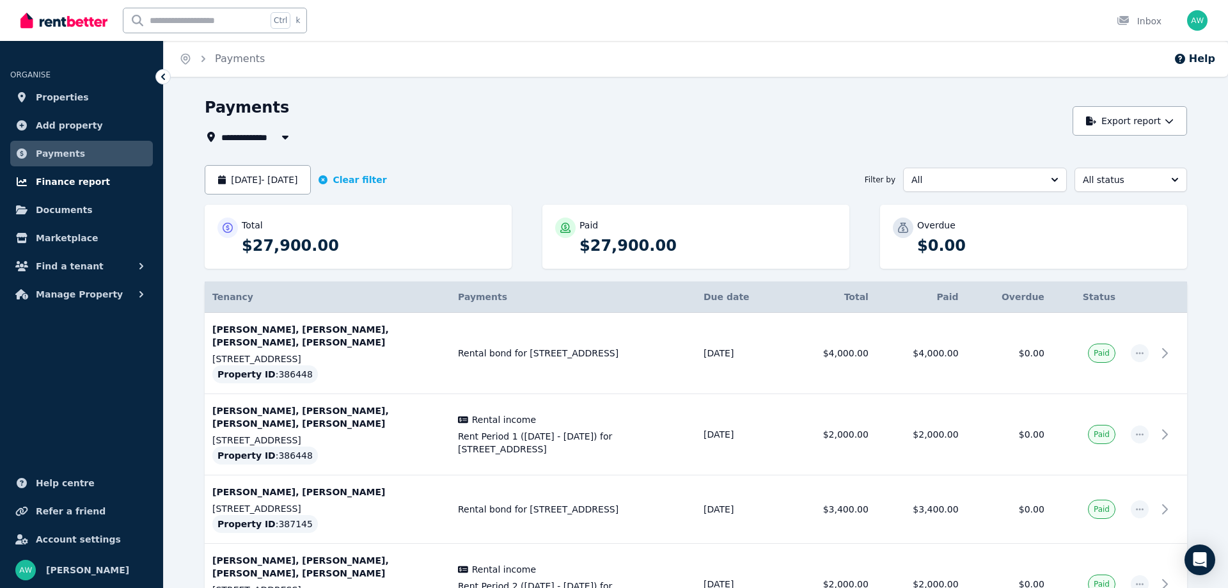
click at [73, 180] on span "Finance report" at bounding box center [73, 181] width 74 height 15
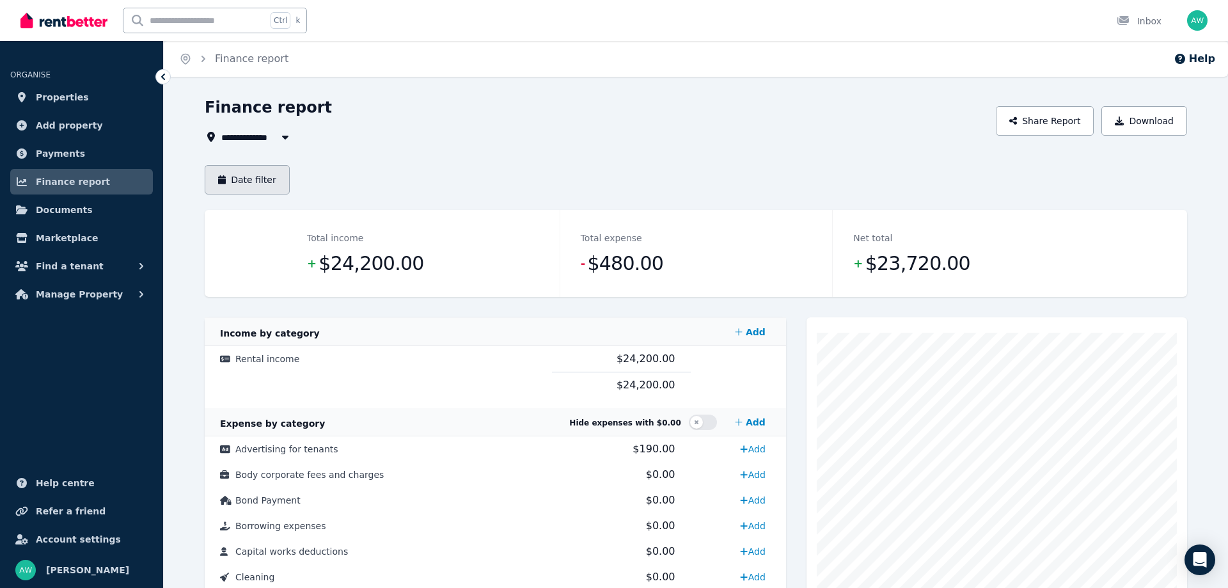
click at [266, 178] on button "Date filter" at bounding box center [247, 179] width 85 height 29
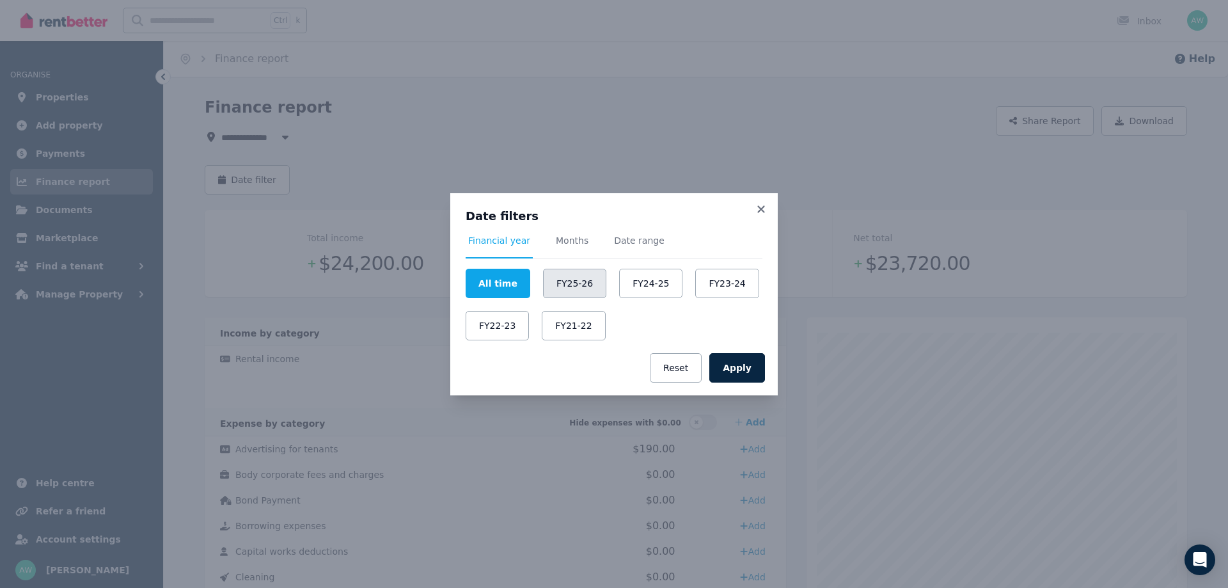
click at [557, 281] on button "FY25-26" at bounding box center [574, 283] width 63 height 29
click at [628, 282] on button "FY24-25" at bounding box center [650, 283] width 63 height 29
click at [740, 383] on div "Apply Reset" at bounding box center [614, 367] width 328 height 55
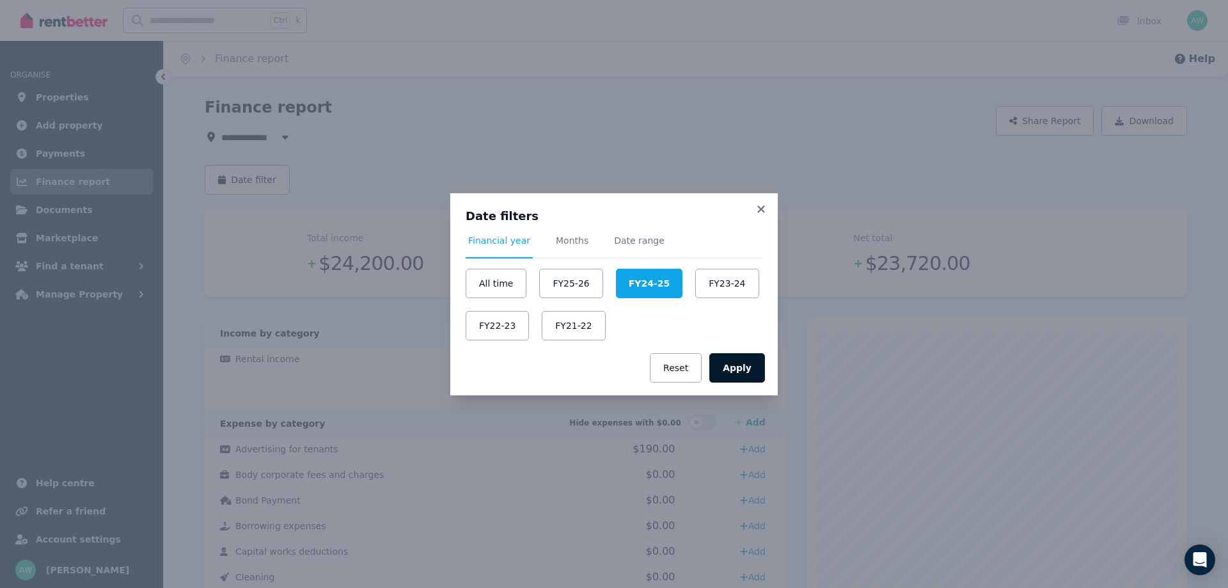
click at [738, 374] on button "Apply" at bounding box center [737, 367] width 56 height 29
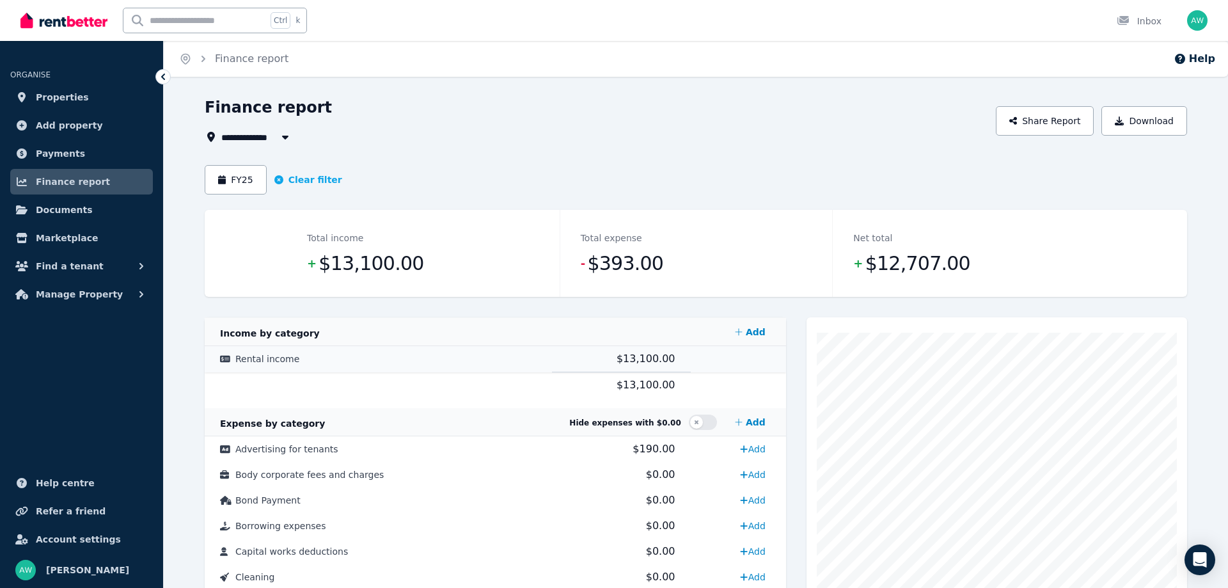
click at [249, 353] on td "Rental income" at bounding box center [378, 359] width 347 height 26
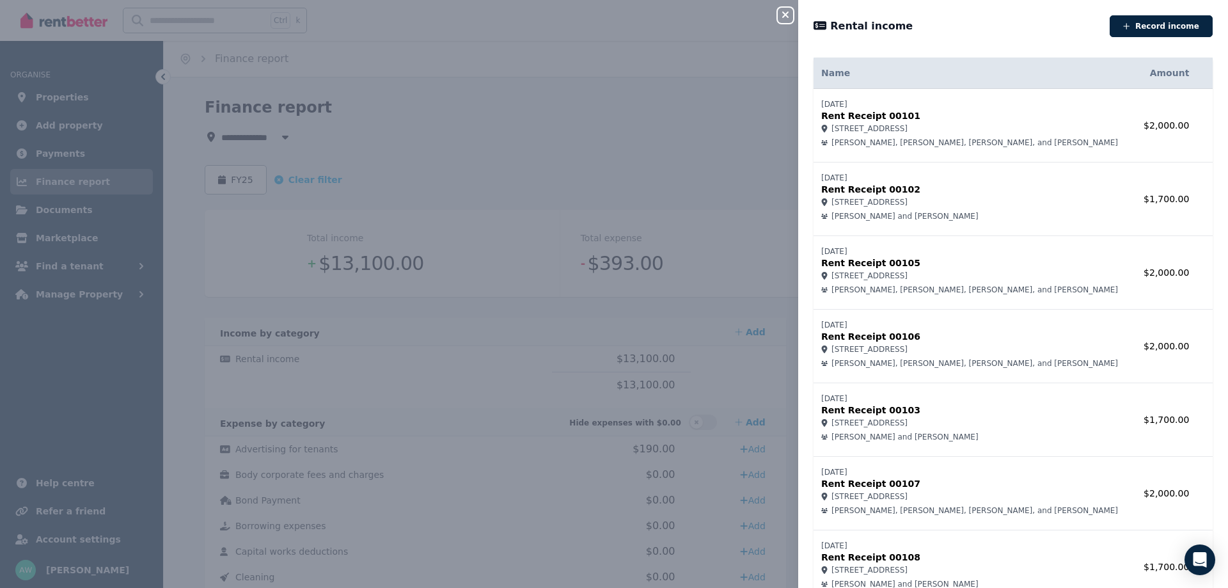
click at [659, 109] on div "Close panel Rental income Record income Name Amount [DATE] Rent Receipt 00101 […" at bounding box center [614, 294] width 1228 height 588
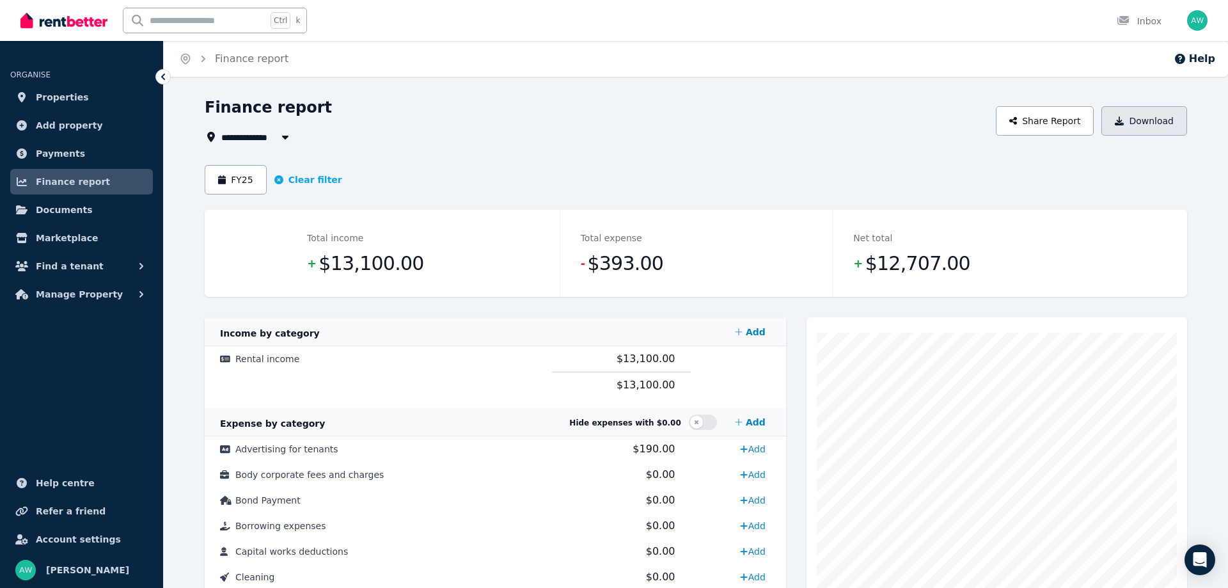
click at [1162, 123] on button "Download" at bounding box center [1145, 120] width 86 height 29
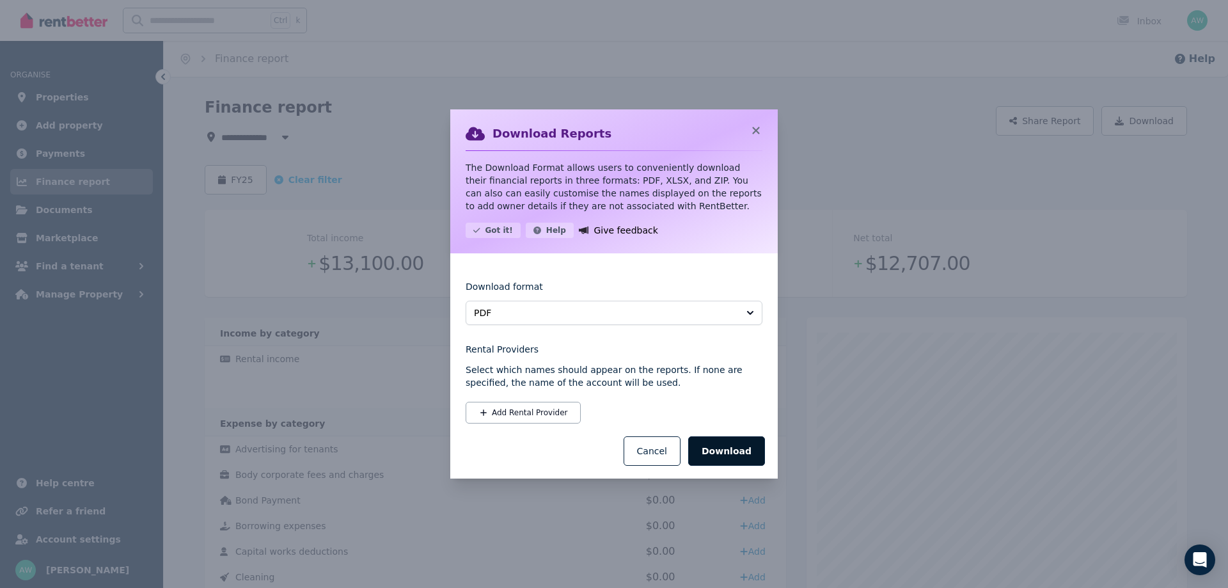
click at [739, 452] on button "Download" at bounding box center [726, 450] width 77 height 29
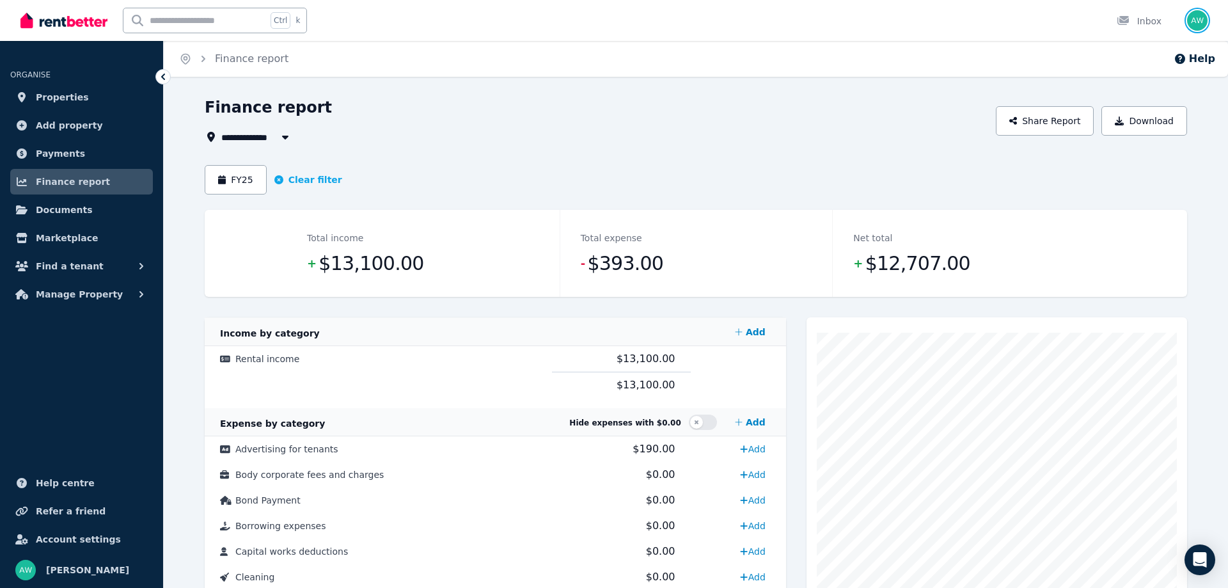
click at [1195, 24] on img "button" at bounding box center [1197, 20] width 20 height 20
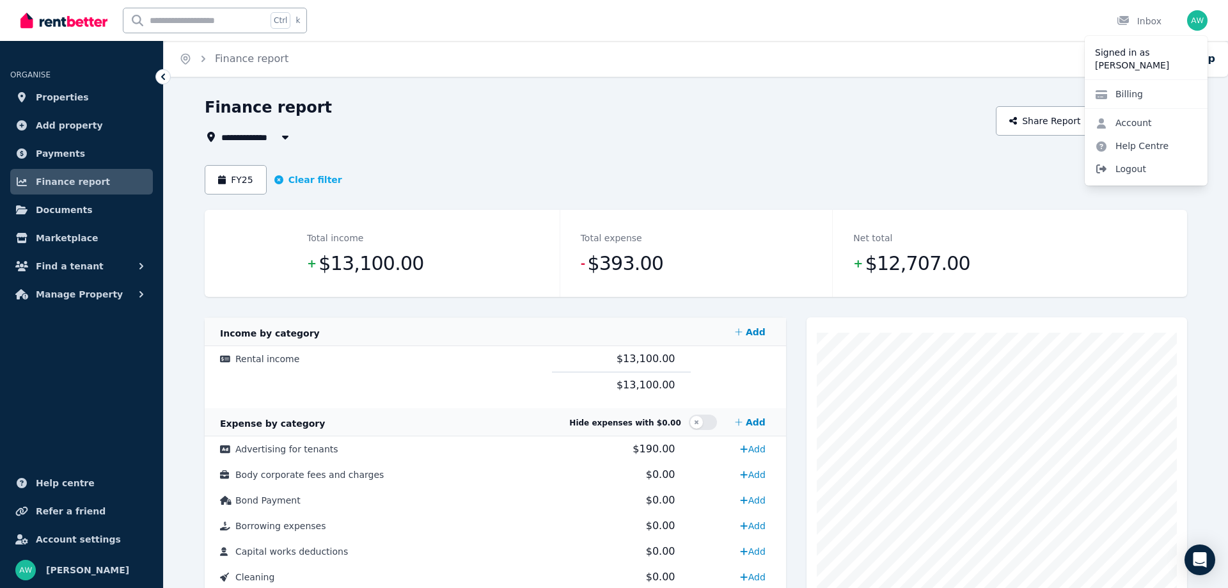
click at [1136, 173] on span "Logout" at bounding box center [1146, 168] width 123 height 23
